Goal: Information Seeking & Learning: Check status

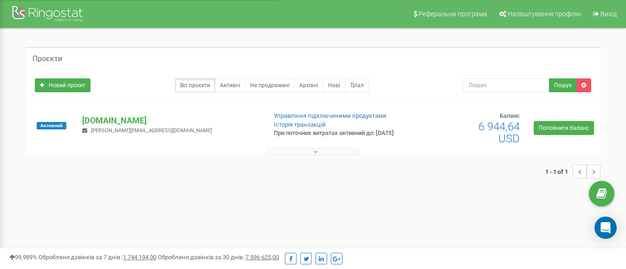
click at [300, 150] on button at bounding box center [313, 151] width 93 height 7
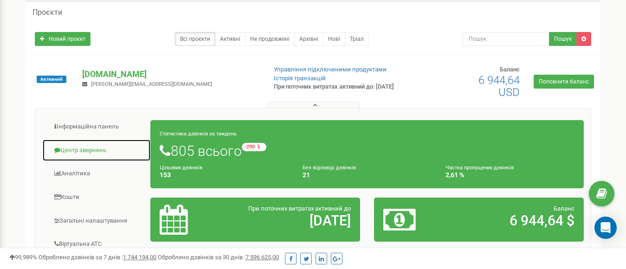
click at [93, 151] on link "Центр звернень" at bounding box center [96, 150] width 109 height 23
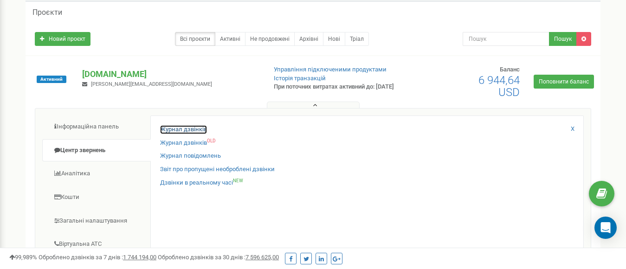
click at [187, 133] on link "Журнал дзвінків" at bounding box center [183, 129] width 47 height 9
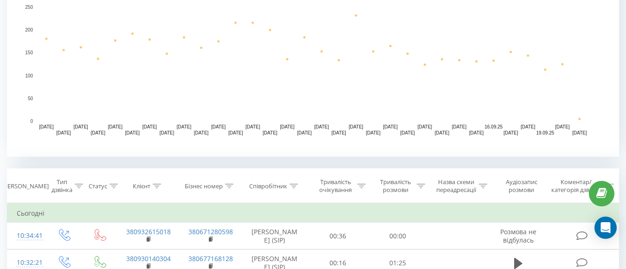
scroll to position [371, 0]
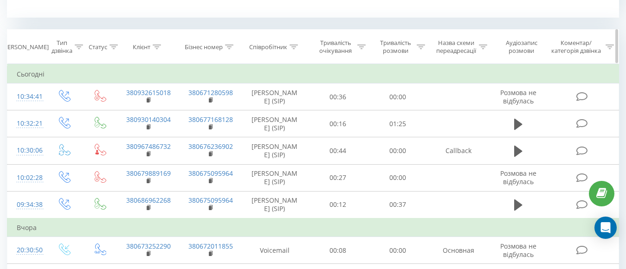
click at [156, 46] on icon at bounding box center [157, 47] width 8 height 5
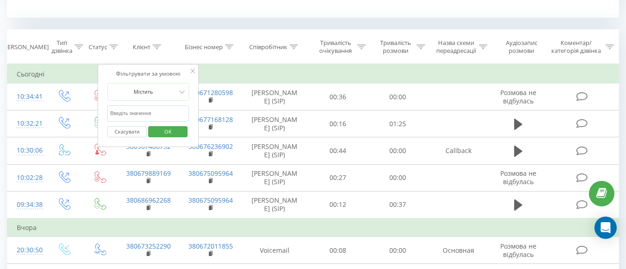
click at [133, 112] on input "text" at bounding box center [148, 113] width 82 height 16
paste input "380930140304"
type input "380930140304"
click at [159, 129] on span "OK" at bounding box center [168, 131] width 26 height 14
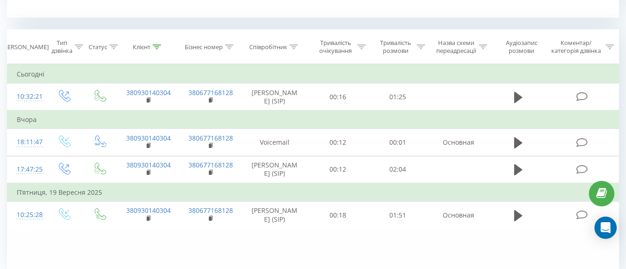
scroll to position [410, 0]
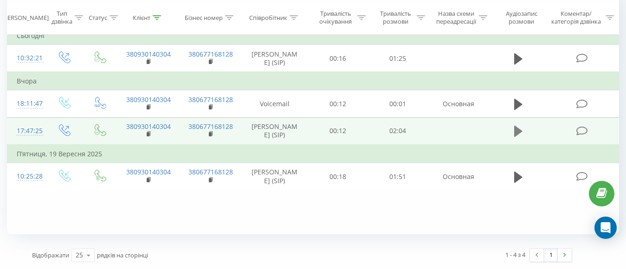
click at [516, 137] on icon at bounding box center [518, 131] width 8 height 11
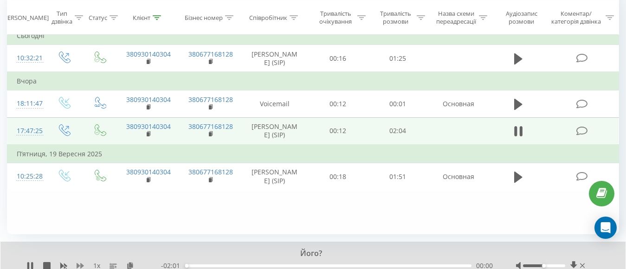
click at [81, 265] on icon at bounding box center [80, 266] width 7 height 6
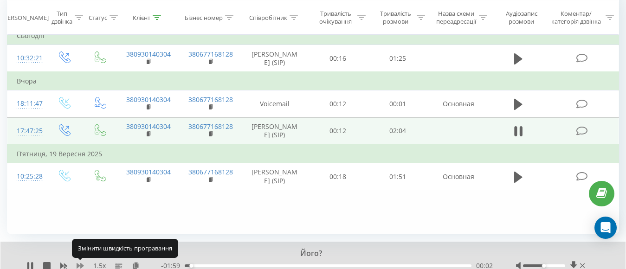
click at [81, 265] on icon at bounding box center [80, 266] width 7 height 6
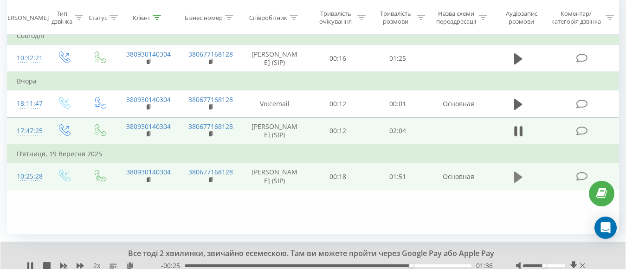
click at [515, 182] on icon at bounding box center [518, 176] width 8 height 11
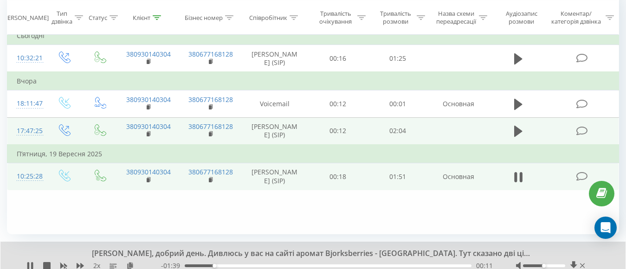
click at [246, 267] on div "00:11" at bounding box center [328, 266] width 287 height 3
click at [284, 265] on div "00:25" at bounding box center [328, 266] width 287 height 3
click at [317, 265] on div "00:41" at bounding box center [328, 266] width 287 height 3
click at [351, 265] on div "00:55" at bounding box center [328, 266] width 287 height 3
click at [387, 266] on div "01:07" at bounding box center [328, 266] width 287 height 3
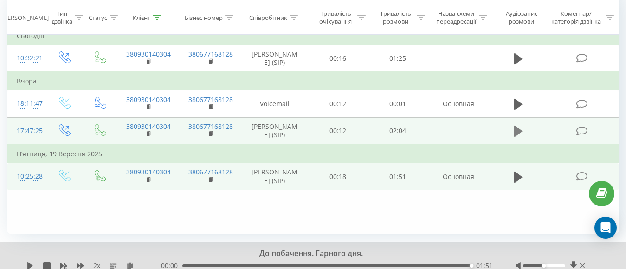
click at [519, 137] on icon at bounding box center [518, 131] width 8 height 11
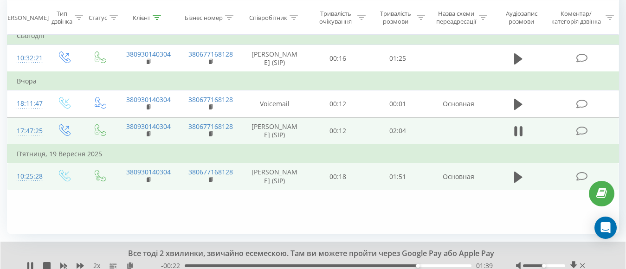
click at [209, 265] on div "01:39" at bounding box center [328, 266] width 287 height 3
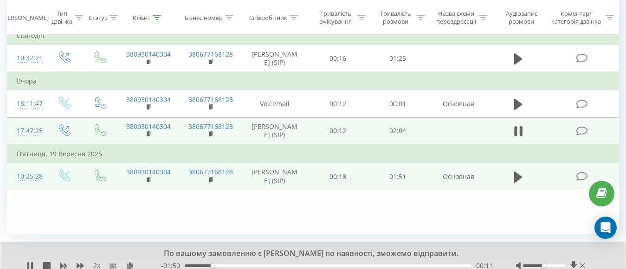
click at [449, 265] on div "00:11" at bounding box center [328, 266] width 287 height 3
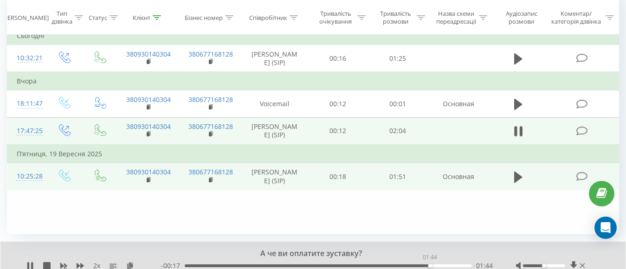
click at [430, 265] on div "01:44" at bounding box center [328, 266] width 287 height 3
click at [405, 265] on div "01:45" at bounding box center [328, 266] width 287 height 3
click at [366, 265] on div "01:35" at bounding box center [328, 266] width 287 height 3
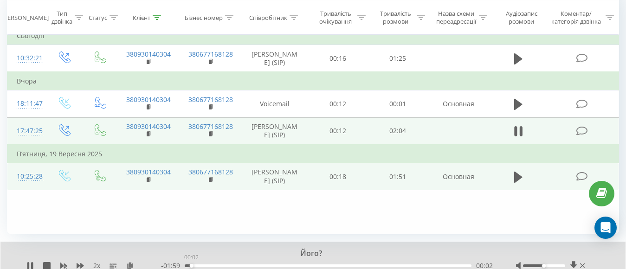
click at [191, 265] on div "00:02" at bounding box center [328, 266] width 287 height 3
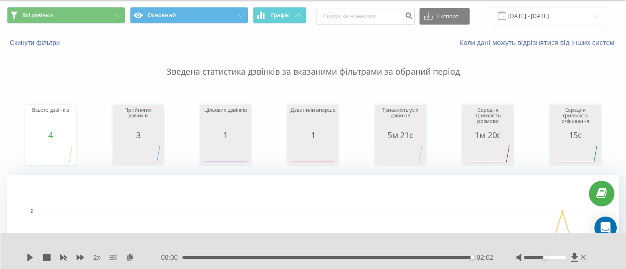
scroll to position [0, 0]
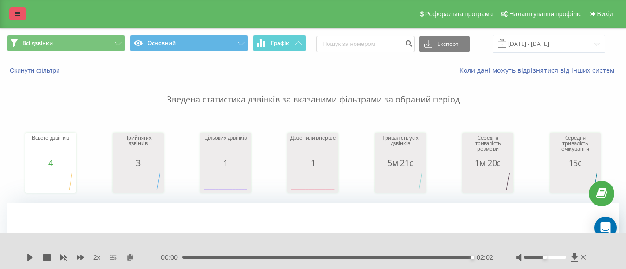
click at [10, 15] on link at bounding box center [17, 13] width 17 height 13
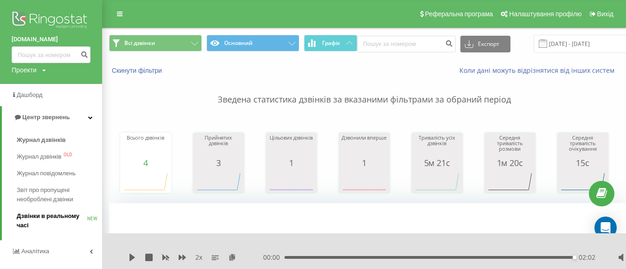
scroll to position [46, 0]
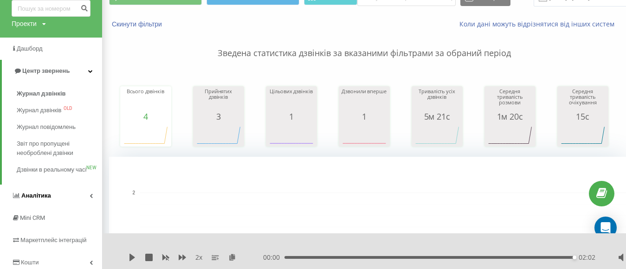
click at [45, 199] on span "Аналiтика" at bounding box center [36, 195] width 30 height 7
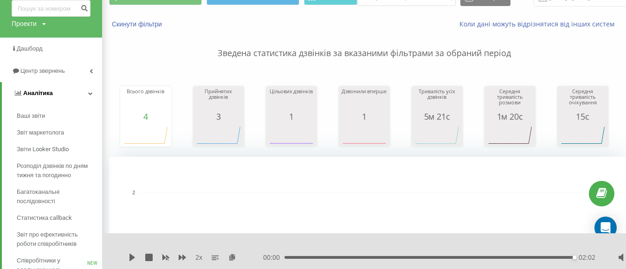
scroll to position [186, 0]
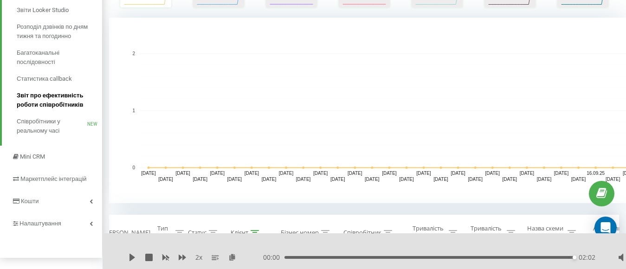
click at [45, 99] on span "Звіт про ефективність роботи співробітників" at bounding box center [57, 100] width 81 height 19
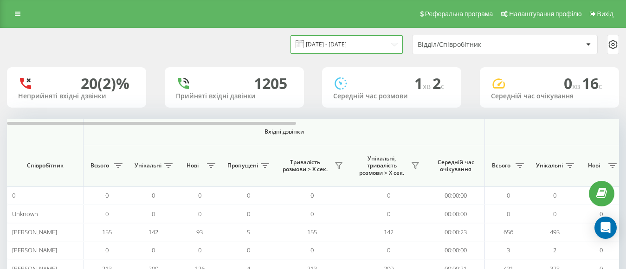
click at [368, 47] on input "21.08.2025 - 21.09.2025" at bounding box center [347, 44] width 112 height 18
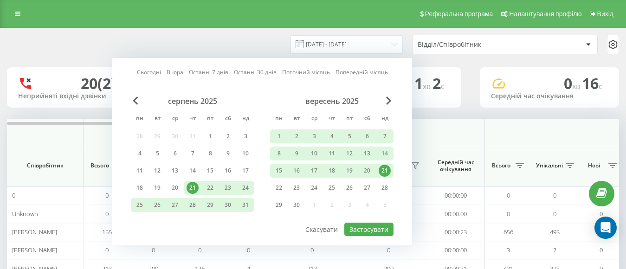
click at [388, 170] on div "21" at bounding box center [385, 171] width 12 height 12
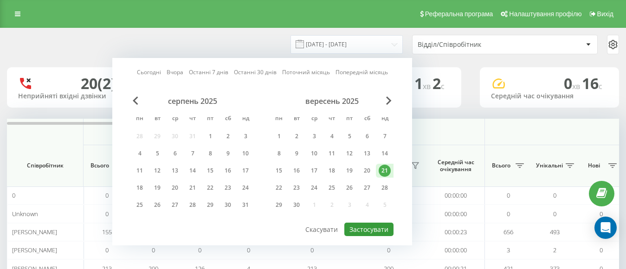
click at [382, 228] on button "Застосувати" at bounding box center [368, 229] width 49 height 13
type input "21.09.2025 - 21.09.2025"
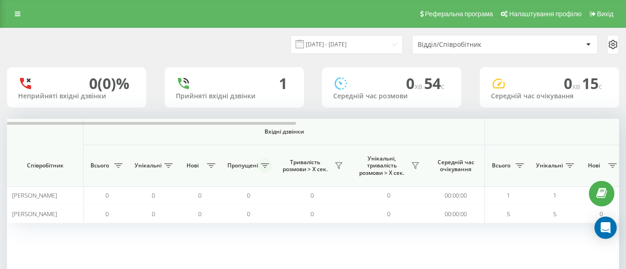
scroll to position [58, 0]
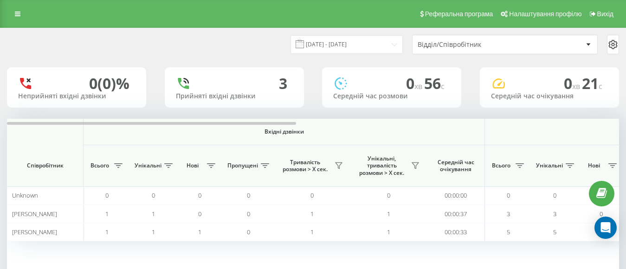
scroll to position [46, 0]
